Goal: Transaction & Acquisition: Obtain resource

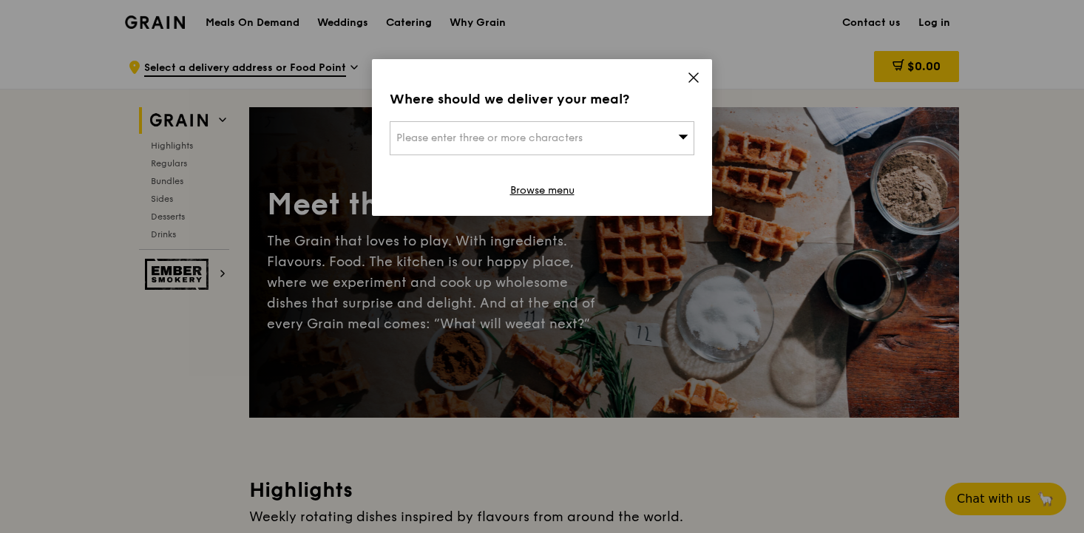
click at [693, 81] on icon at bounding box center [693, 77] width 13 height 13
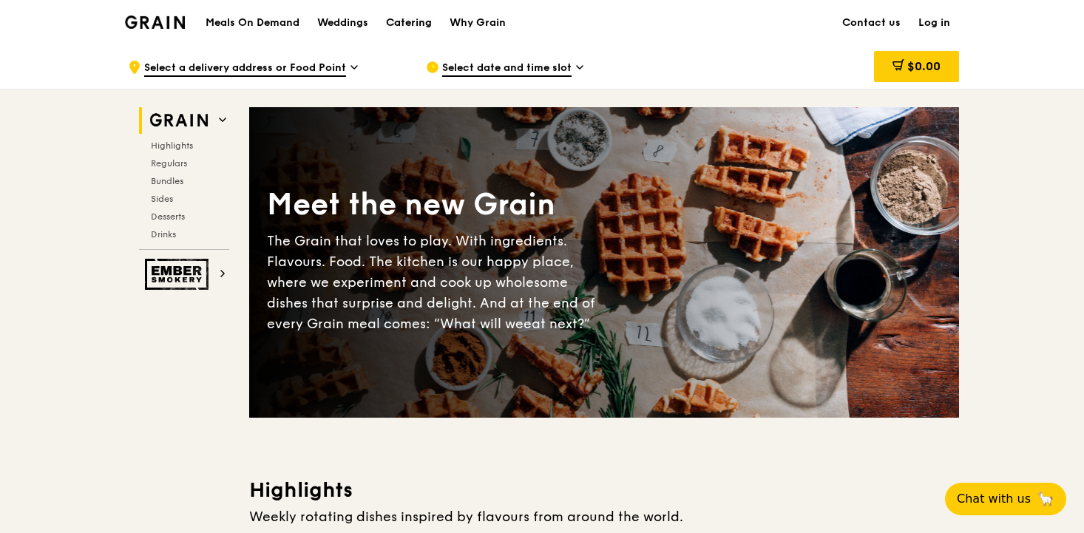
click at [407, 27] on div "Catering" at bounding box center [409, 23] width 46 height 44
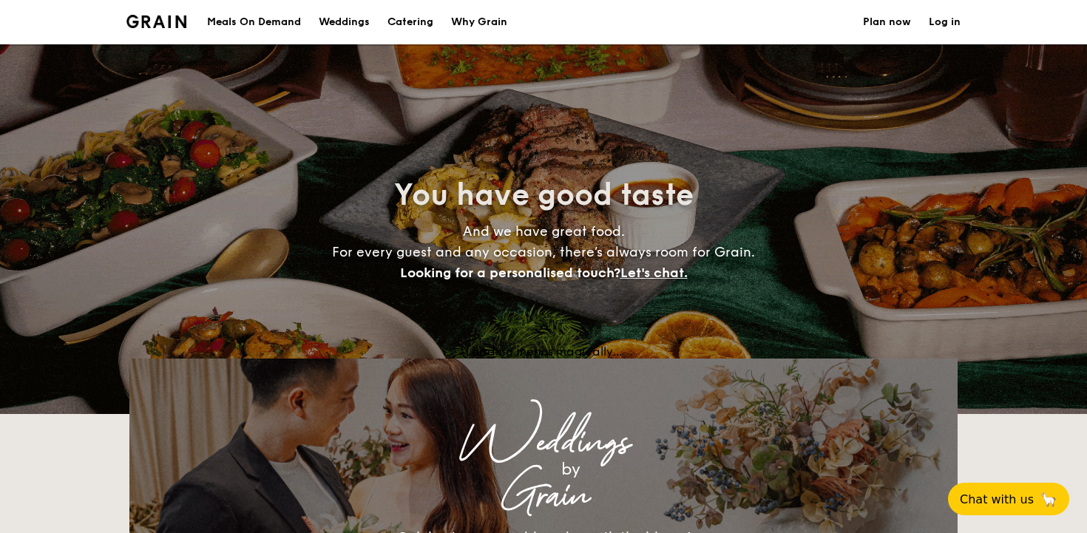
select select
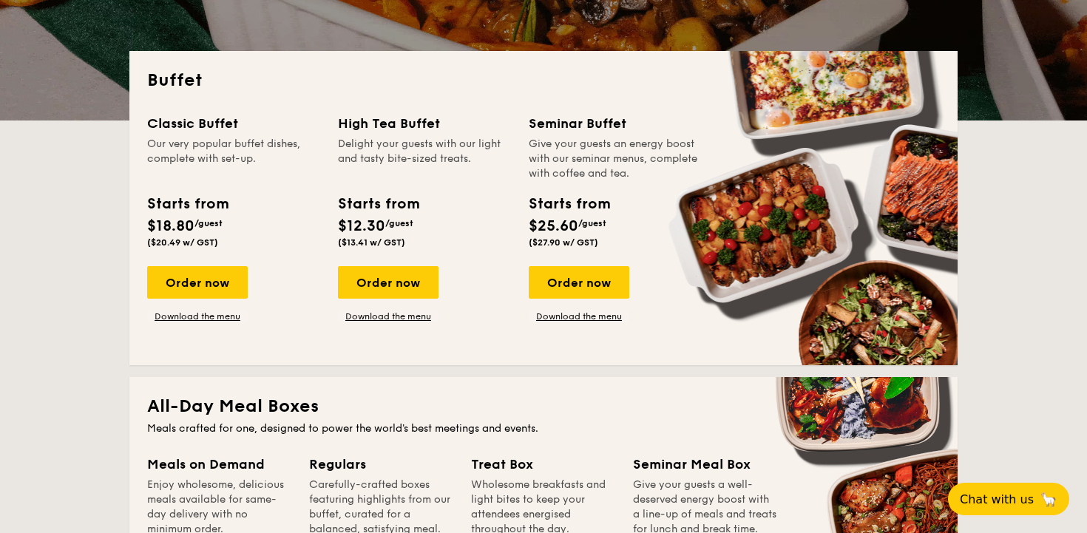
scroll to position [296, 0]
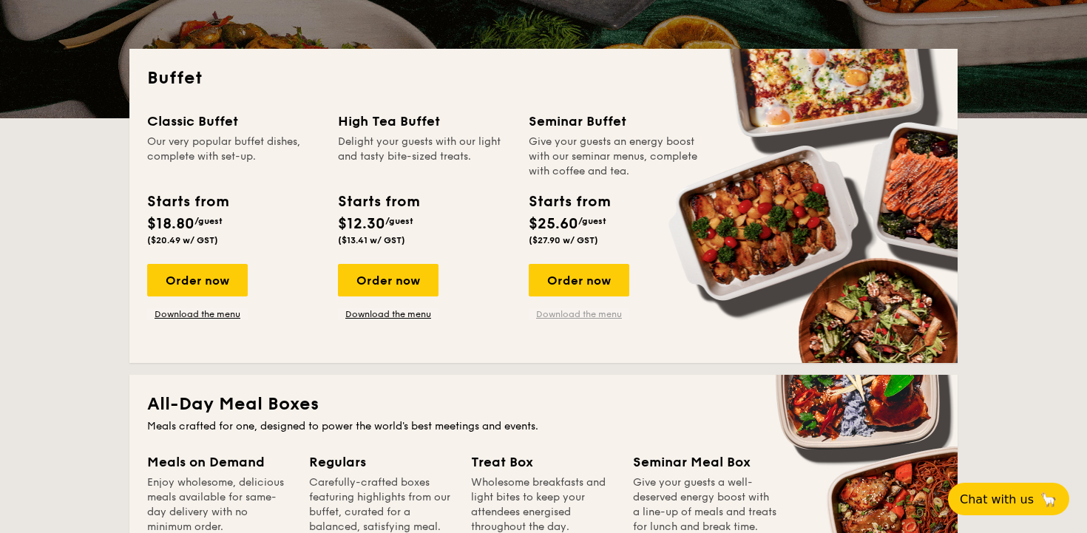
click at [568, 308] on link "Download the menu" at bounding box center [578, 314] width 101 height 12
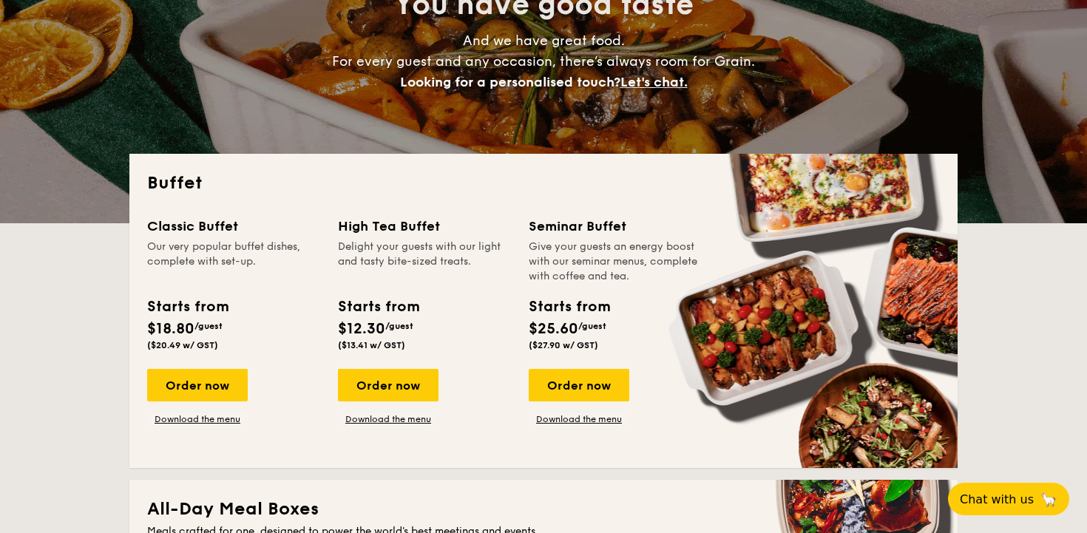
scroll to position [0, 0]
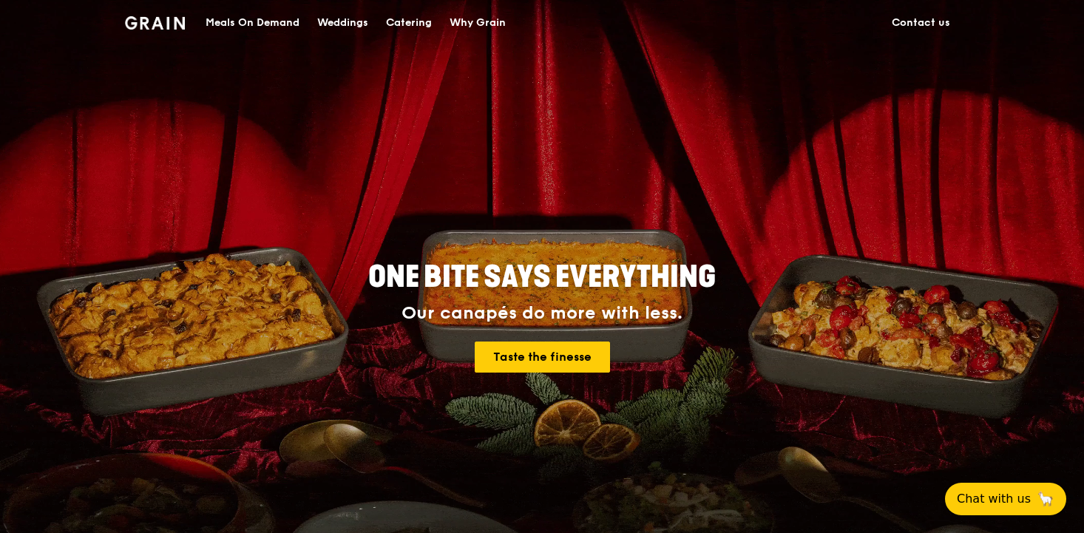
click at [412, 30] on div "Catering" at bounding box center [409, 23] width 46 height 44
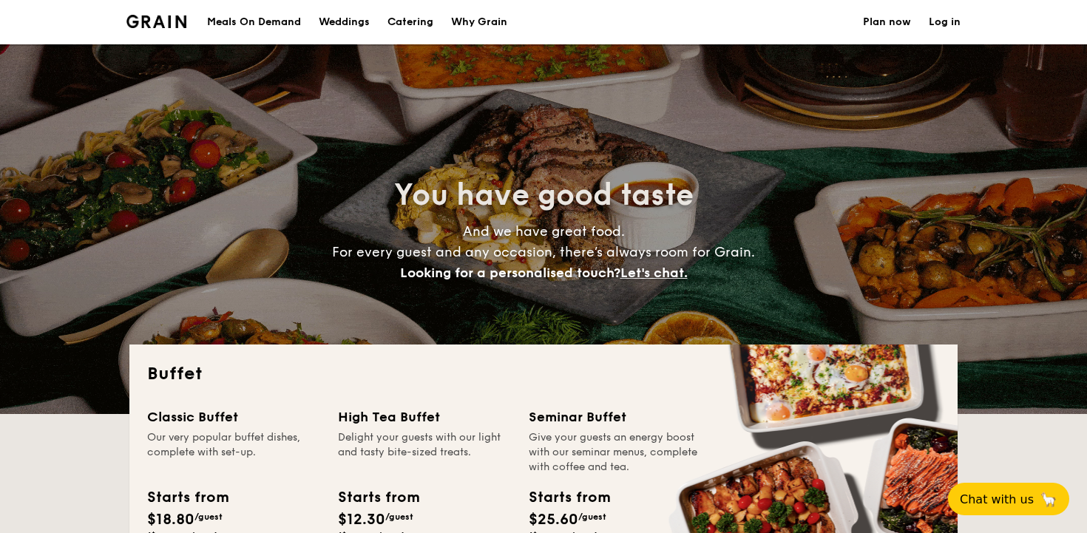
select select
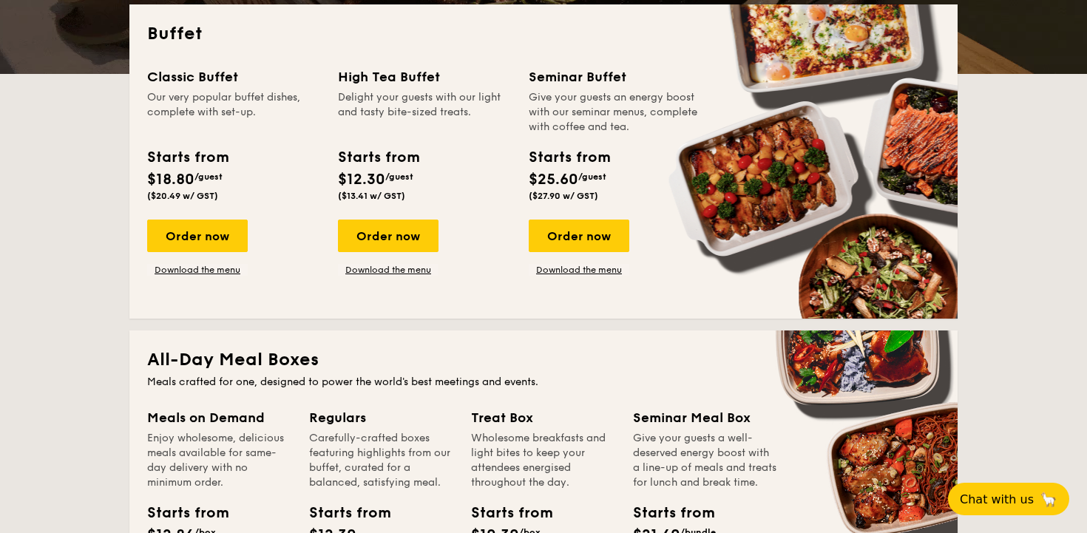
scroll to position [347, 0]
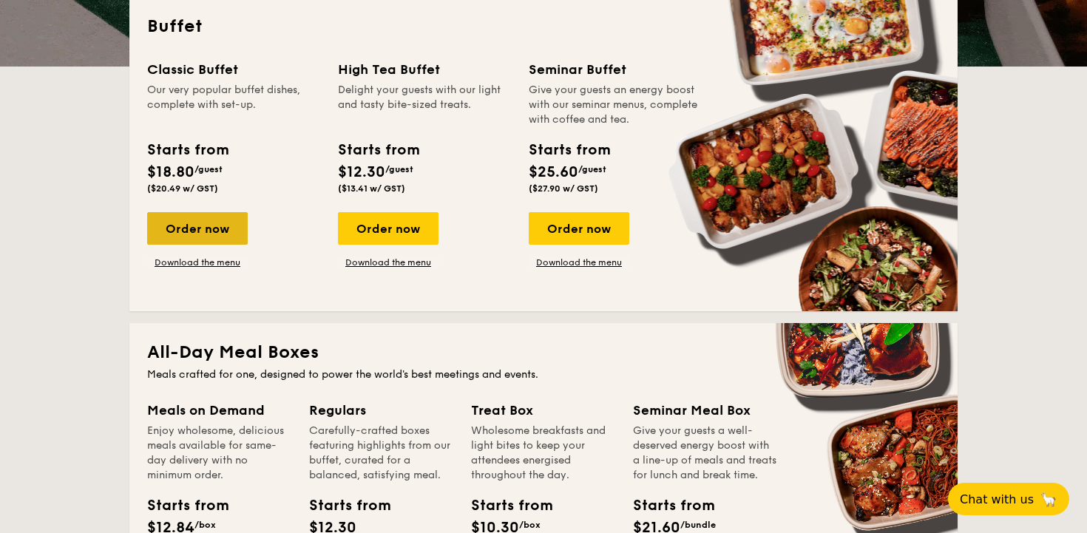
click at [218, 226] on div "Order now" at bounding box center [197, 228] width 101 height 33
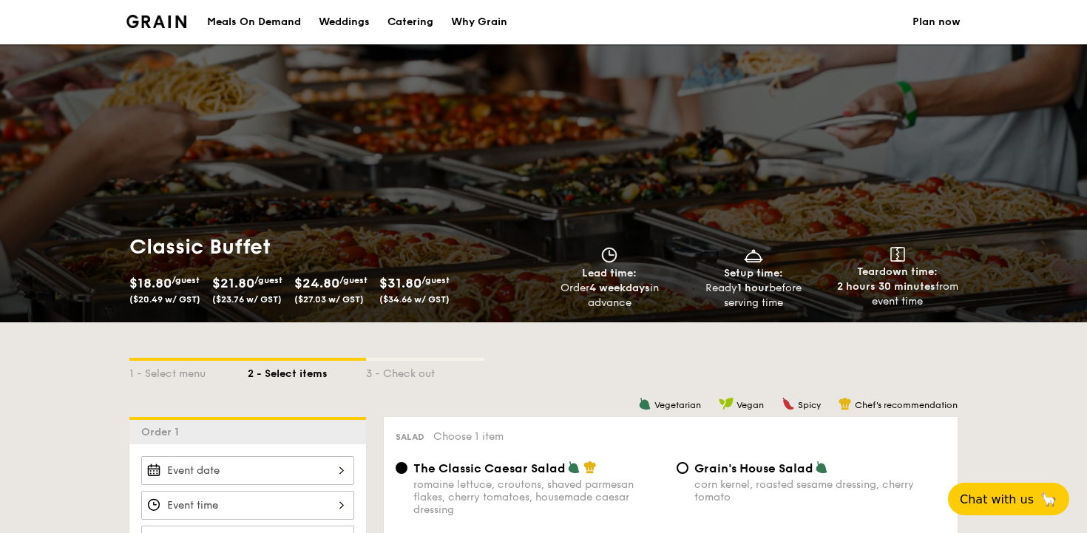
click at [387, 18] on link "Catering" at bounding box center [410, 22] width 64 height 44
select select
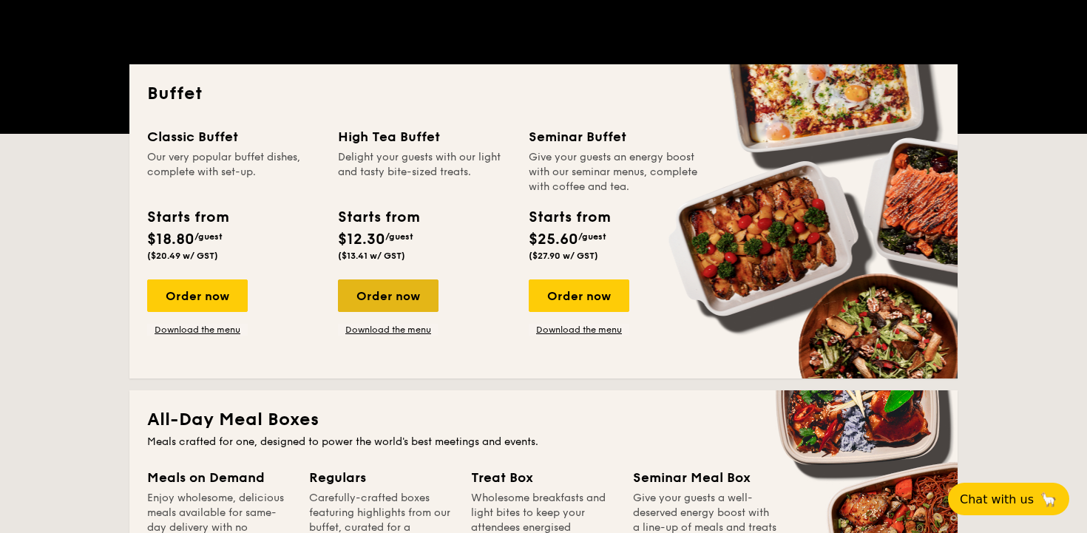
scroll to position [321, 0]
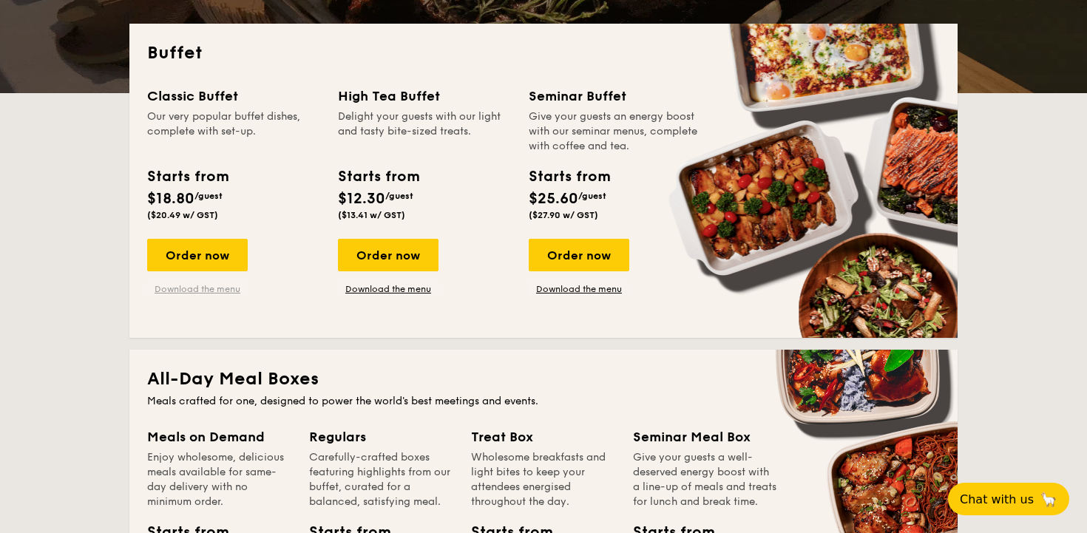
click at [217, 291] on link "Download the menu" at bounding box center [197, 289] width 101 height 12
